Goal: Task Accomplishment & Management: Complete application form

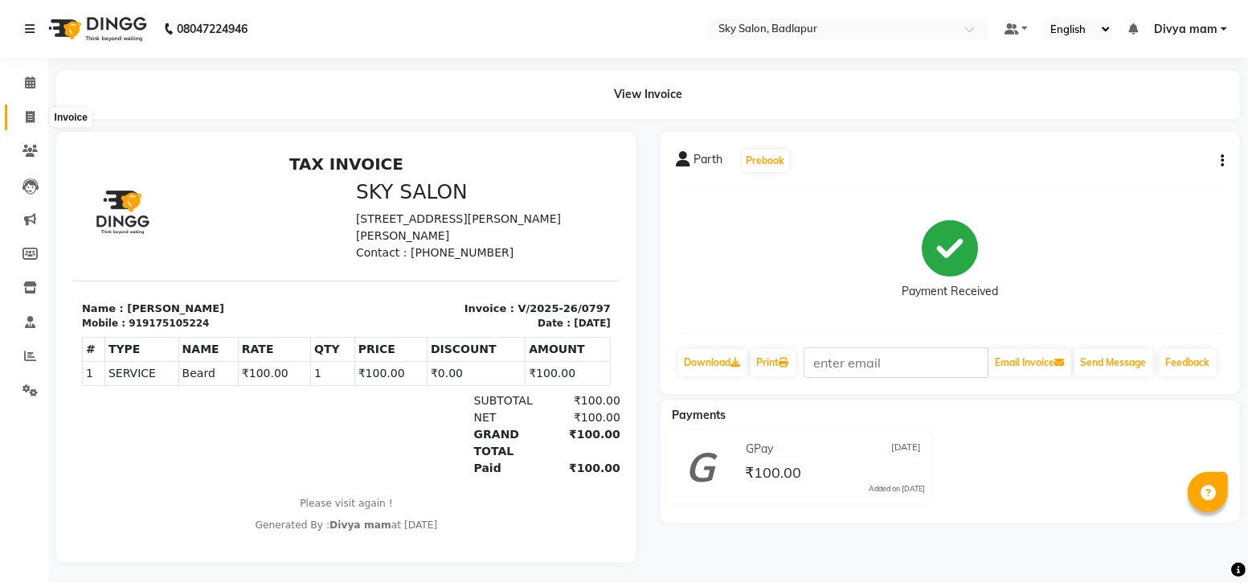
click at [36, 118] on span at bounding box center [30, 117] width 28 height 18
select select "service"
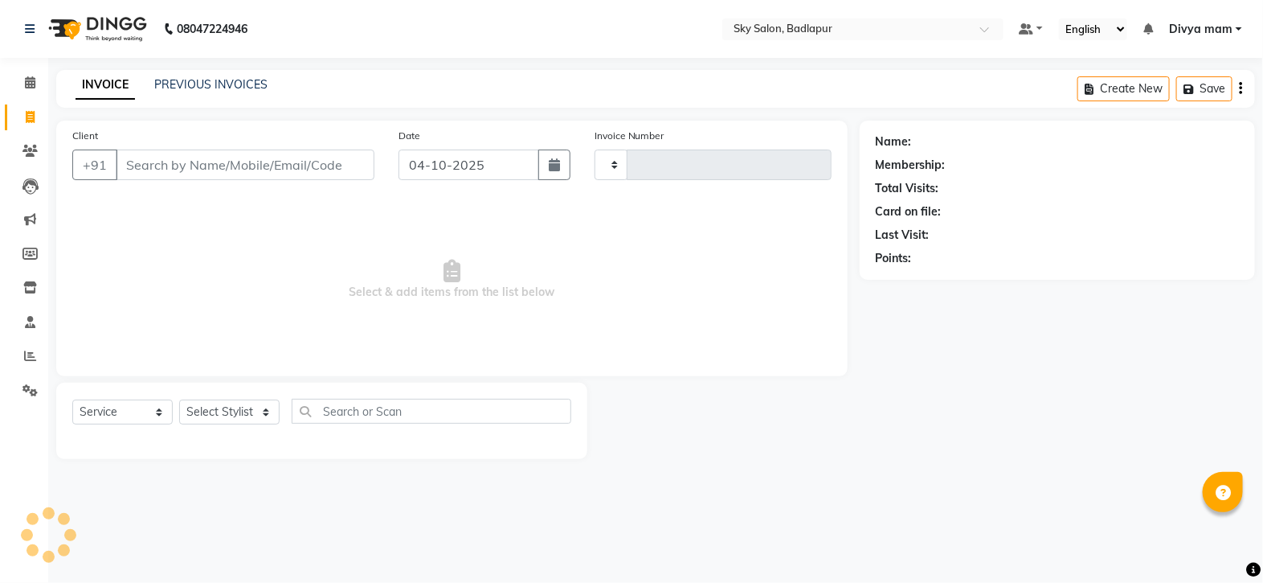
type input "6194"
select select "6927"
click at [551, 161] on icon "button" at bounding box center [554, 164] width 11 height 13
select select "10"
select select "2025"
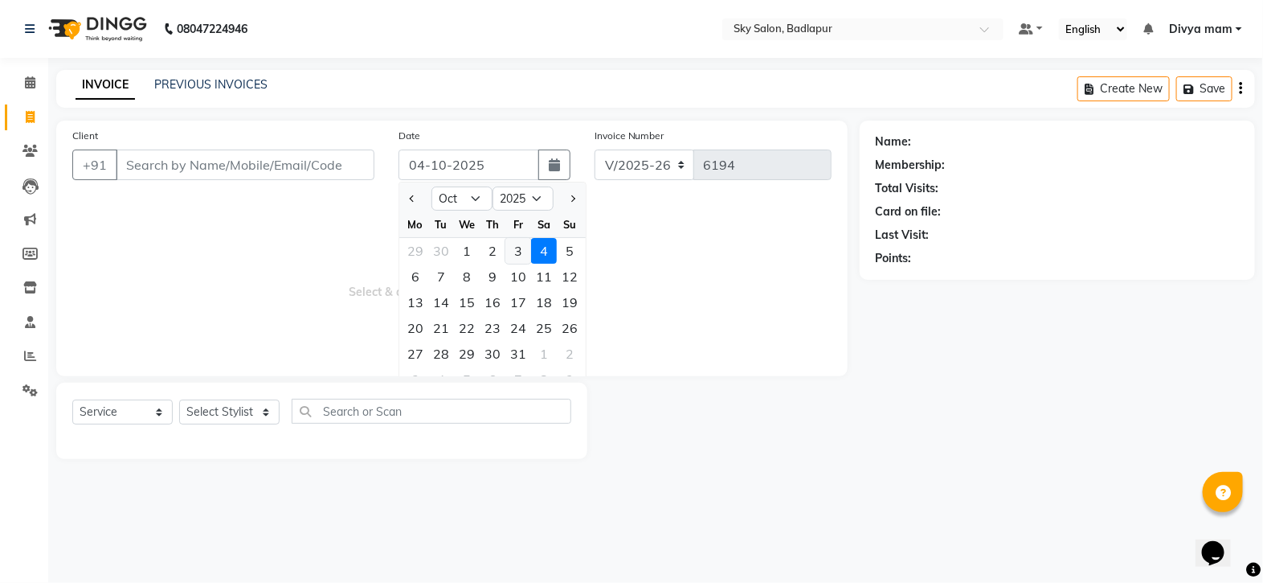
click at [515, 247] on div "3" at bounding box center [518, 251] width 26 height 26
type input "03-10-2025"
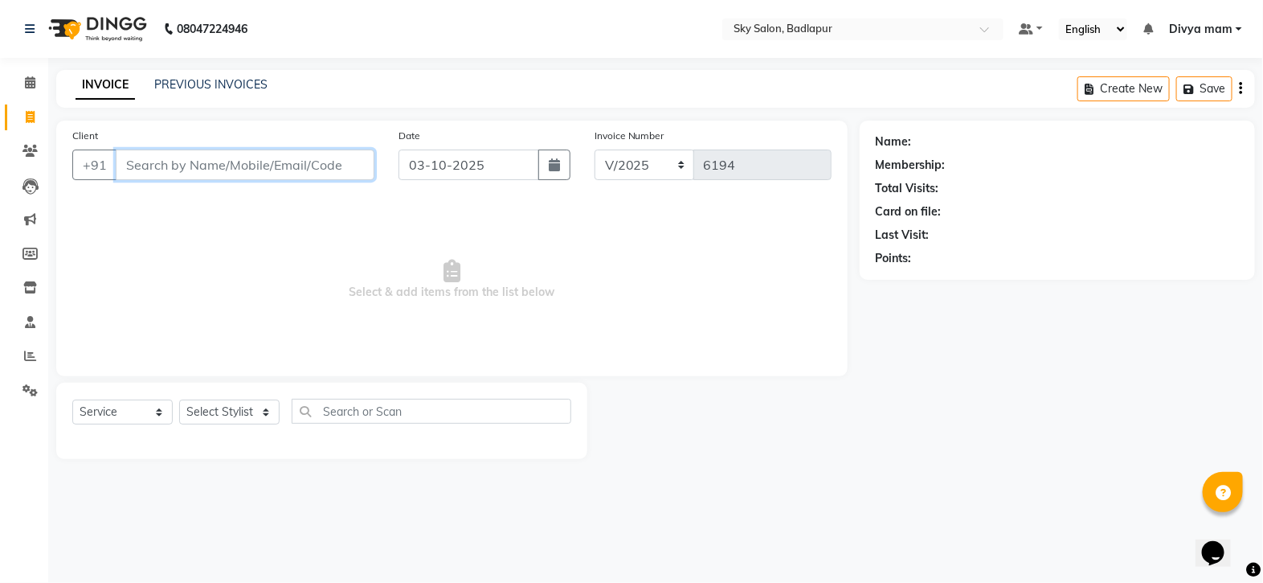
click at [317, 166] on input "Client" at bounding box center [245, 164] width 259 height 31
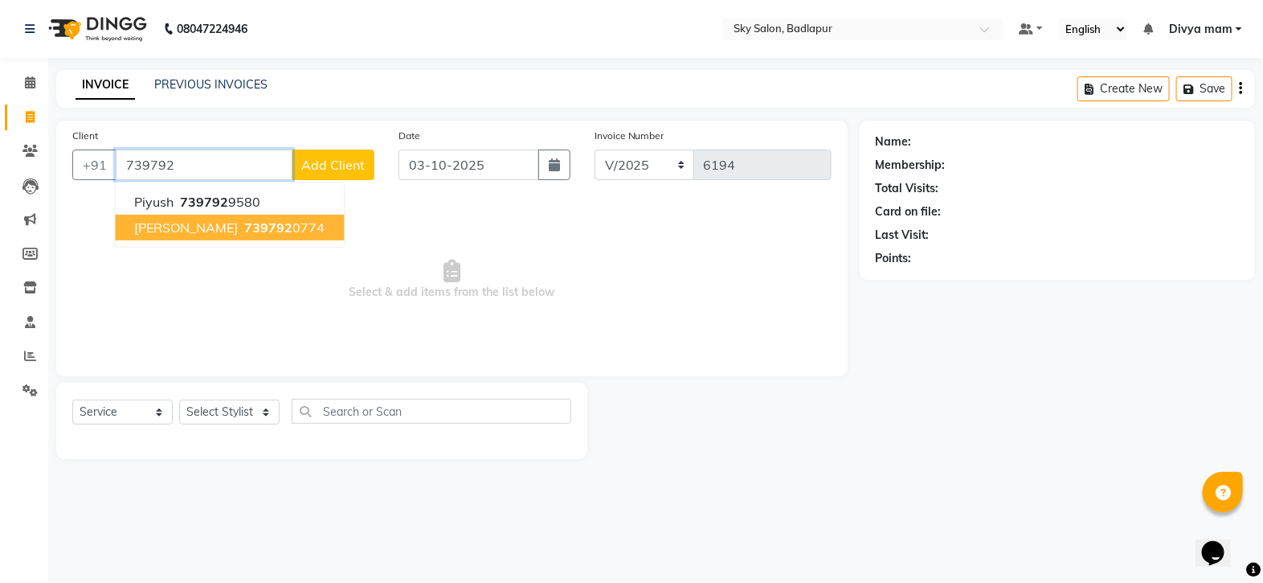
click at [187, 235] on button "[PERSON_NAME] 739792 0774" at bounding box center [230, 228] width 229 height 26
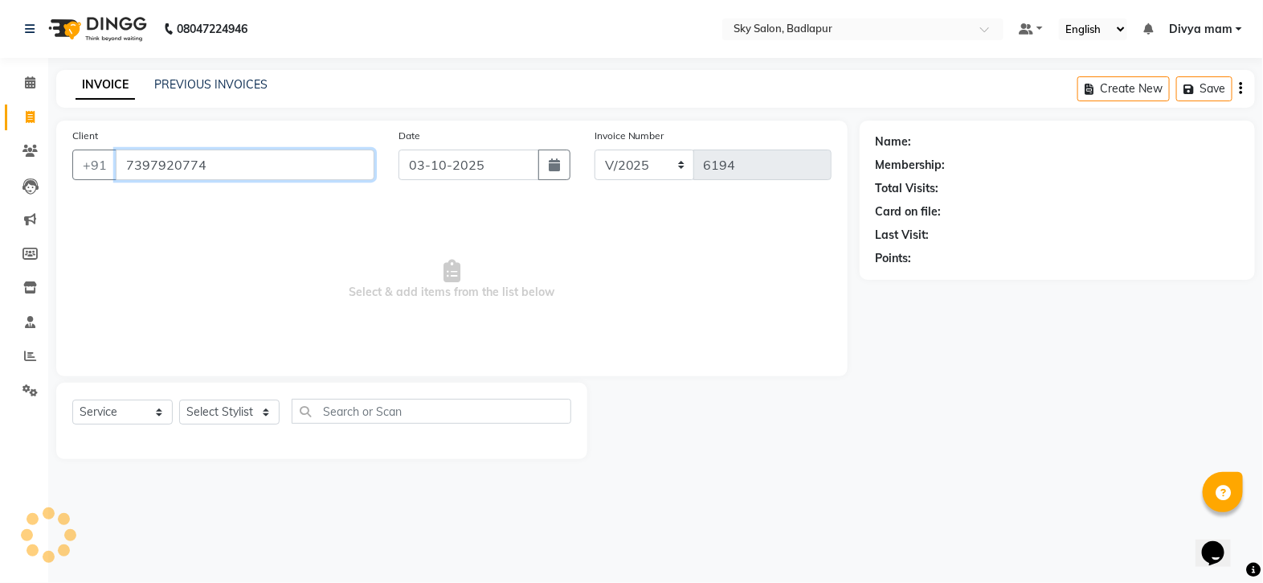
type input "7397920774"
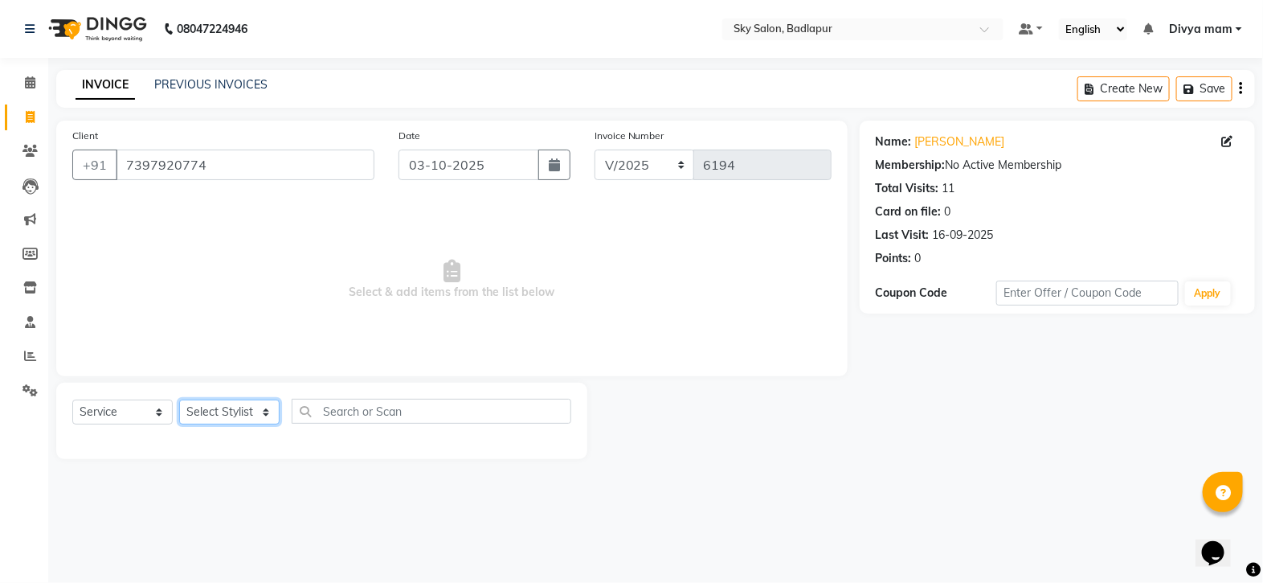
click at [268, 415] on select "Select Stylist [PERSON_NAME] [PERSON_NAME] [PERSON_NAME] [PERSON_NAME] mam [PER…" at bounding box center [229, 411] width 100 height 25
select select "60172"
click at [179, 400] on select "Select Stylist [PERSON_NAME] [PERSON_NAME] [PERSON_NAME] [PERSON_NAME] mam [PER…" at bounding box center [229, 411] width 100 height 25
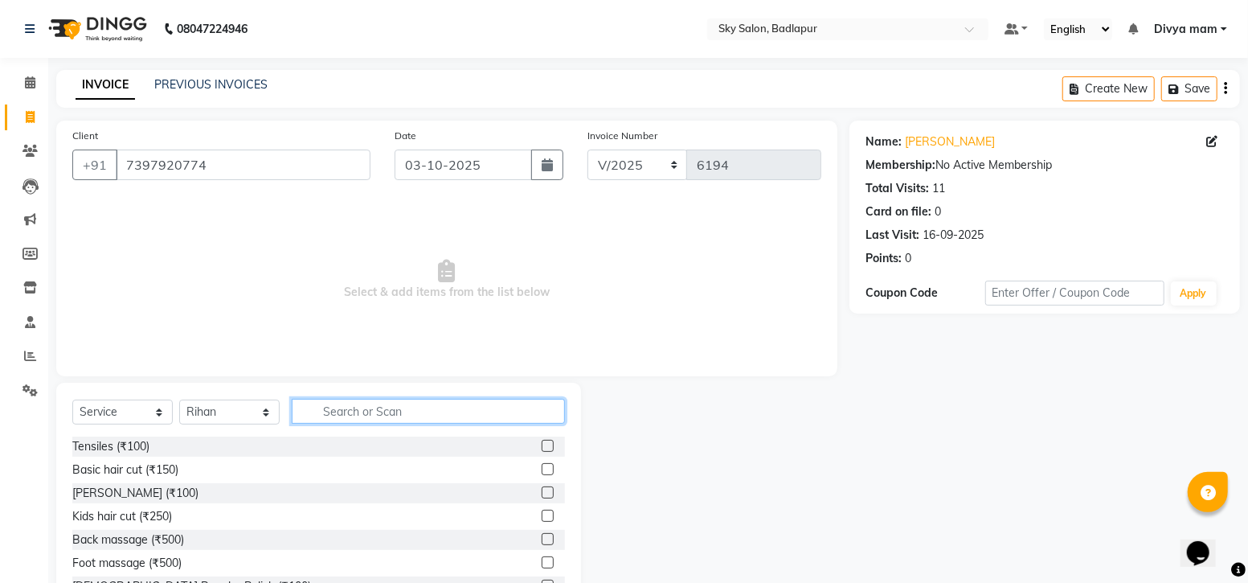
click at [530, 410] on input "text" at bounding box center [428, 411] width 273 height 25
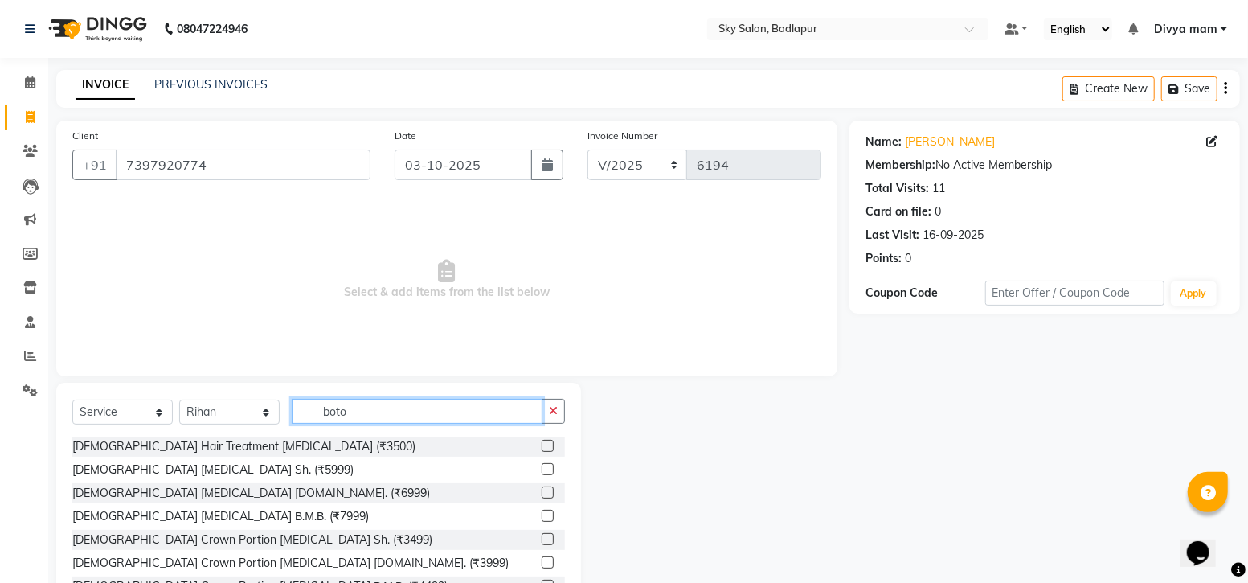
type input "boto"
click at [542, 492] on label at bounding box center [548, 492] width 12 height 12
click at [542, 492] on input "checkbox" at bounding box center [547, 493] width 10 height 10
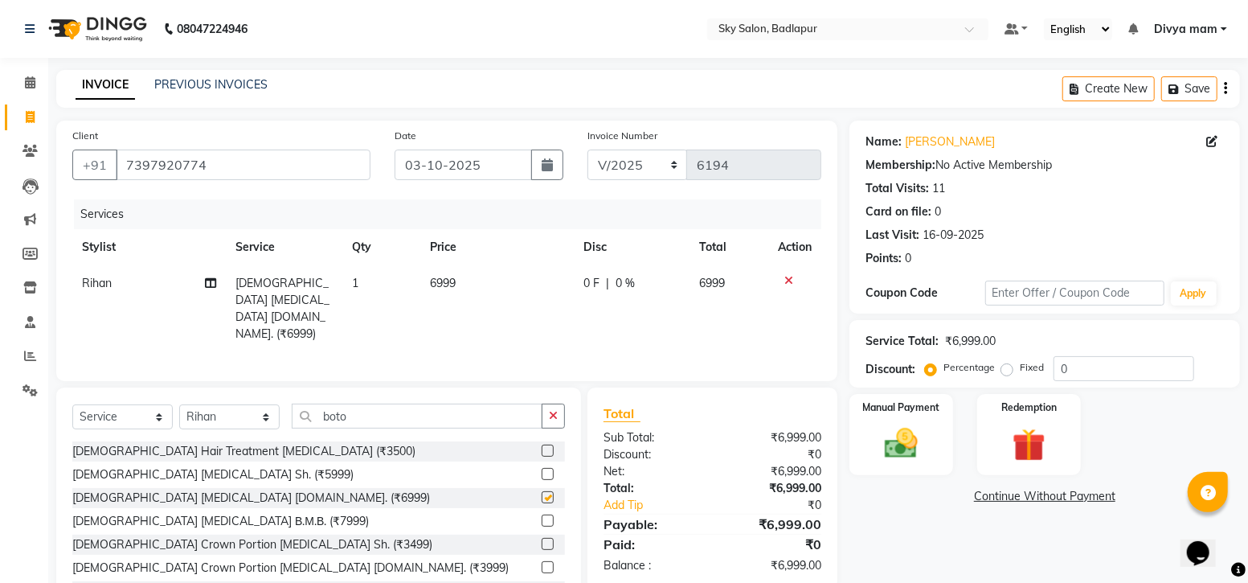
checkbox input "false"
click at [234, 425] on select "Select Stylist [PERSON_NAME] [PERSON_NAME] [PERSON_NAME] [PERSON_NAME] mam [PER…" at bounding box center [229, 416] width 100 height 25
select select "75183"
click at [179, 404] on select "Select Stylist [PERSON_NAME] [PERSON_NAME] [PERSON_NAME] [PERSON_NAME] mam [PER…" at bounding box center [229, 416] width 100 height 25
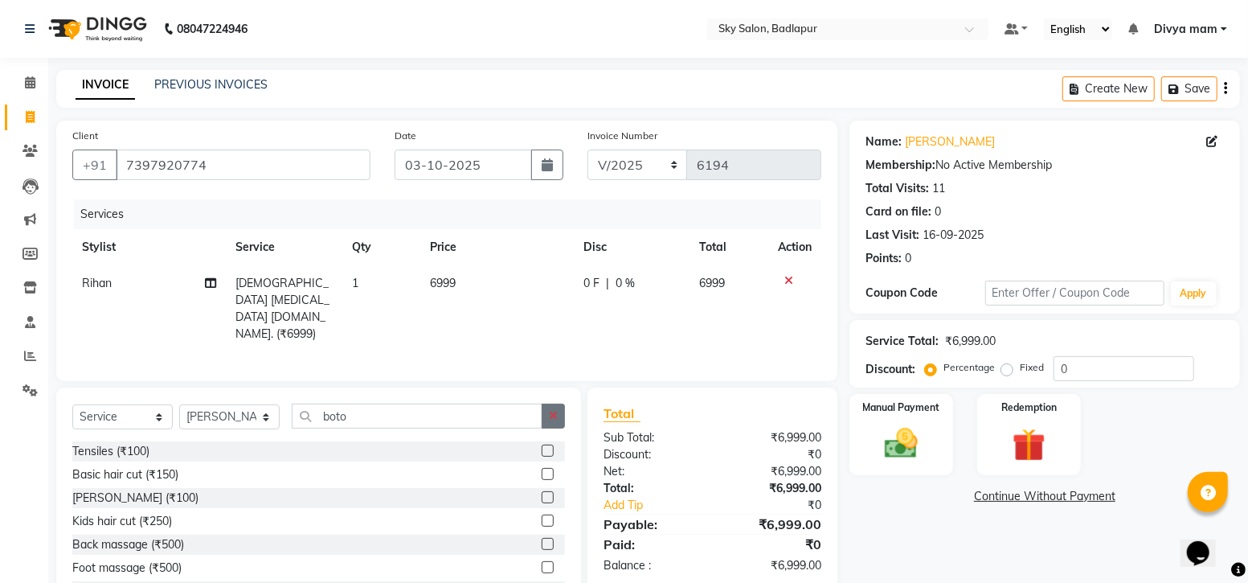
click at [555, 410] on icon "button" at bounding box center [553, 415] width 9 height 11
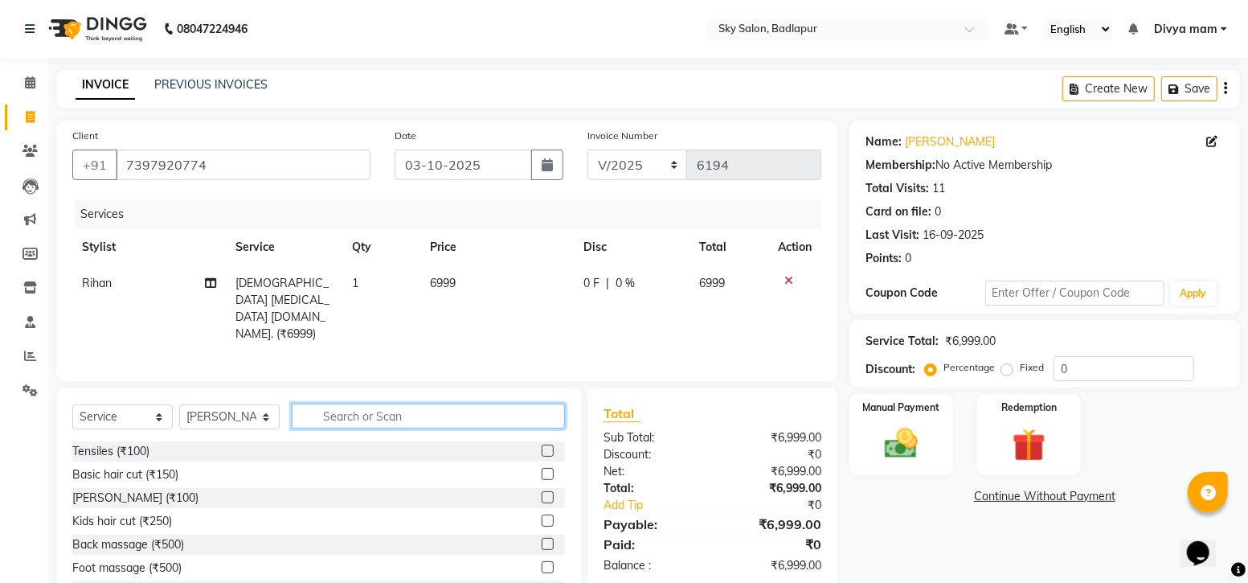
click at [515, 414] on input "text" at bounding box center [428, 415] width 273 height 25
